Goal: Task Accomplishment & Management: Use online tool/utility

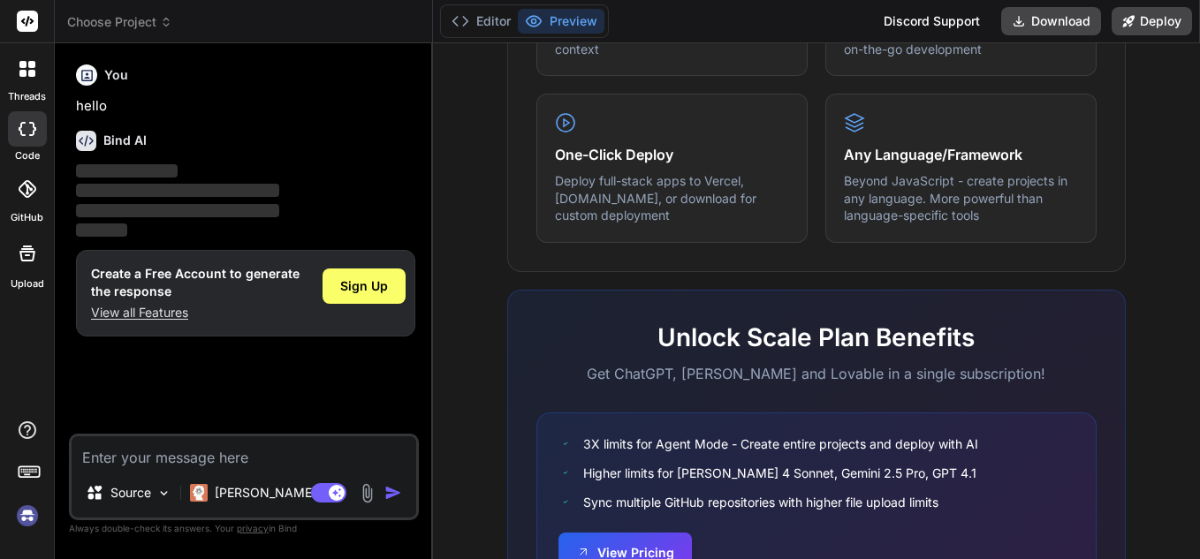
scroll to position [1067, 0]
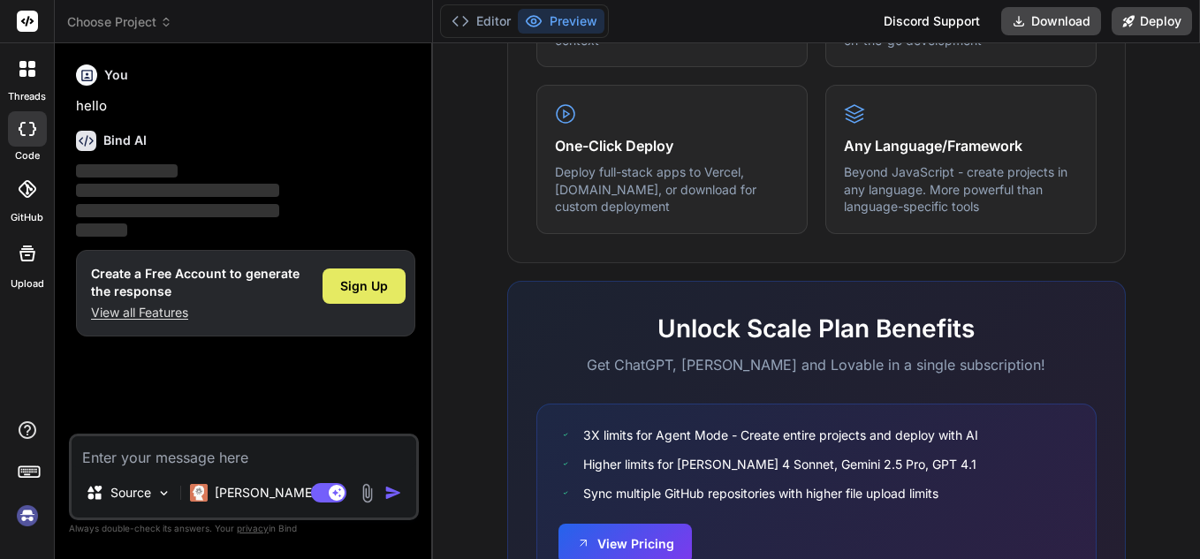
click at [362, 278] on span "Sign Up" at bounding box center [364, 286] width 48 height 18
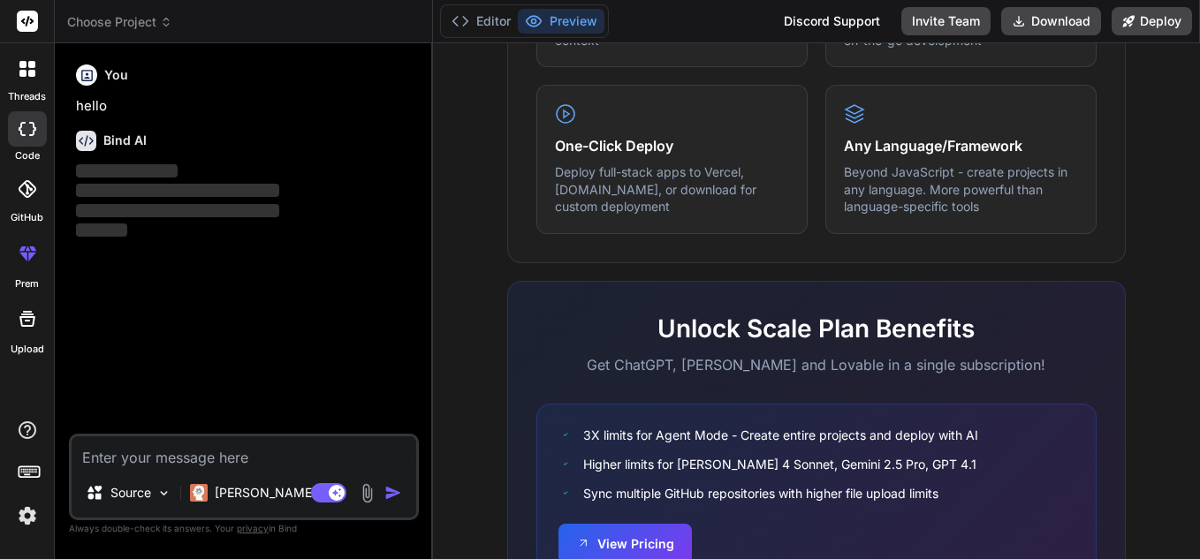
scroll to position [1168, 0]
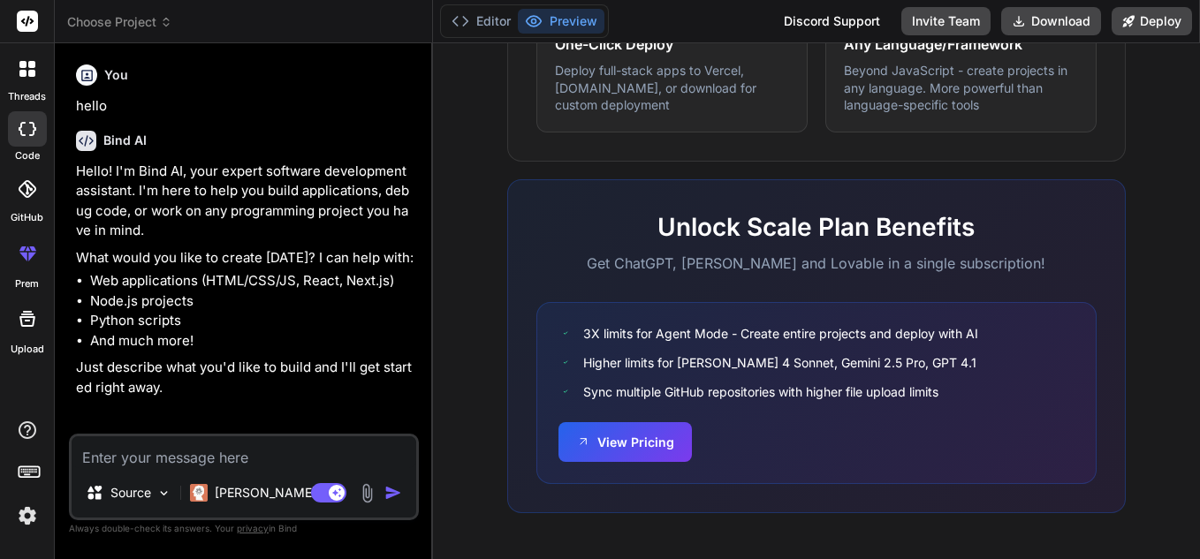
type textarea "x"
click at [613, 430] on button "View Pricing" at bounding box center [625, 441] width 133 height 40
click at [159, 452] on textarea at bounding box center [244, 453] width 345 height 32
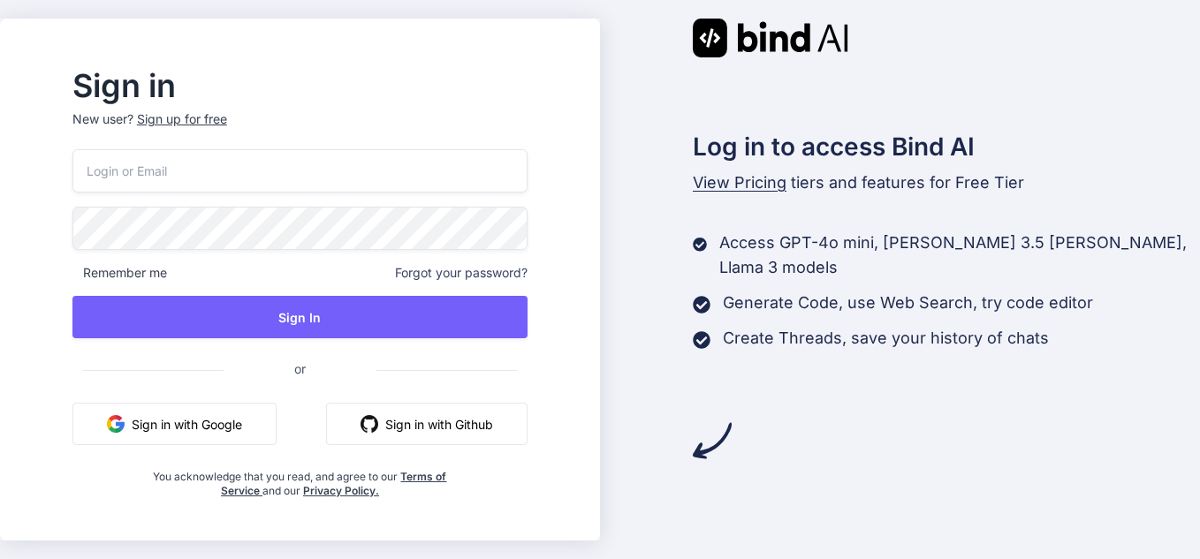
click at [226, 421] on button "Sign in with Google" at bounding box center [174, 424] width 204 height 42
